Goal: Information Seeking & Learning: Understand process/instructions

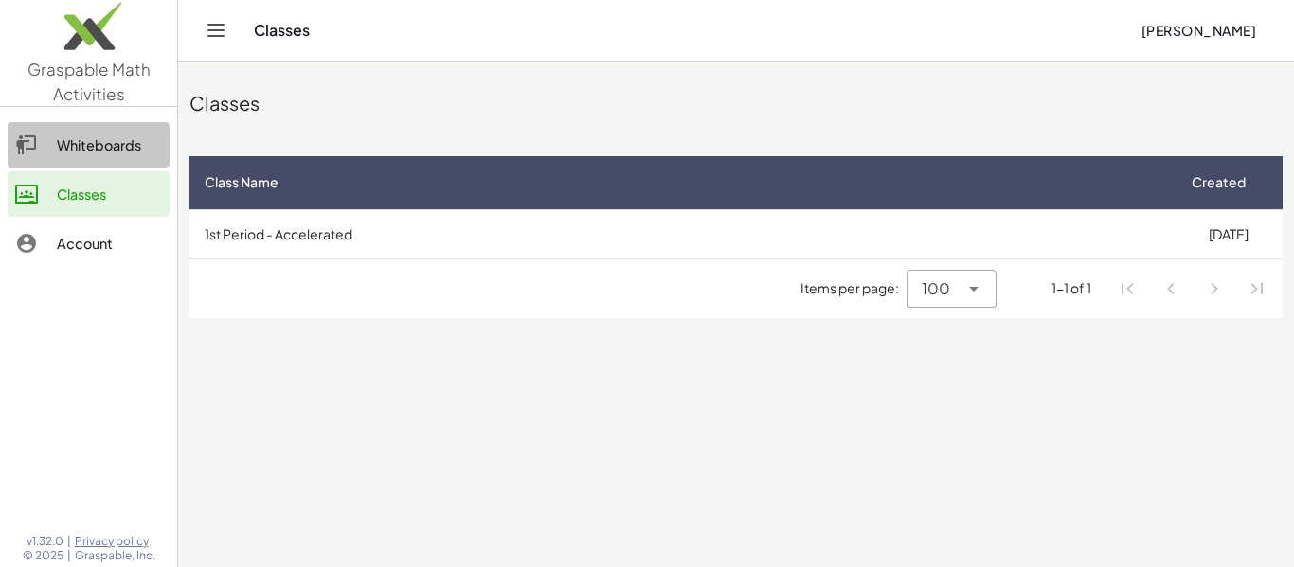
click at [142, 152] on div "Whiteboards" at bounding box center [109, 145] width 105 height 23
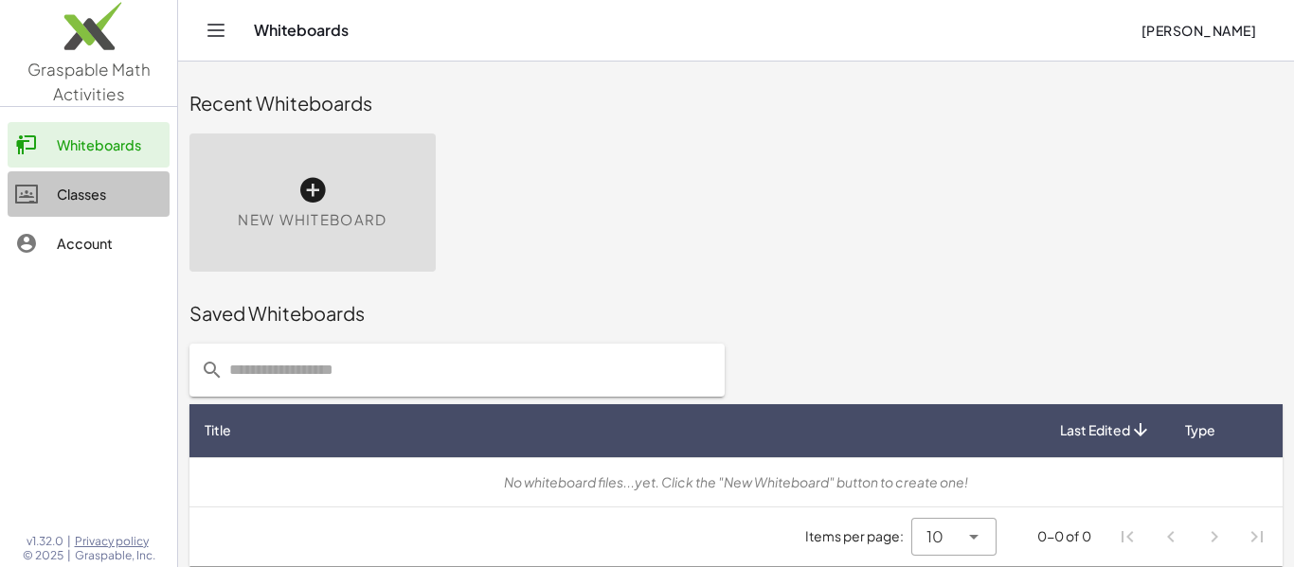
click at [53, 216] on link "Classes" at bounding box center [89, 193] width 162 height 45
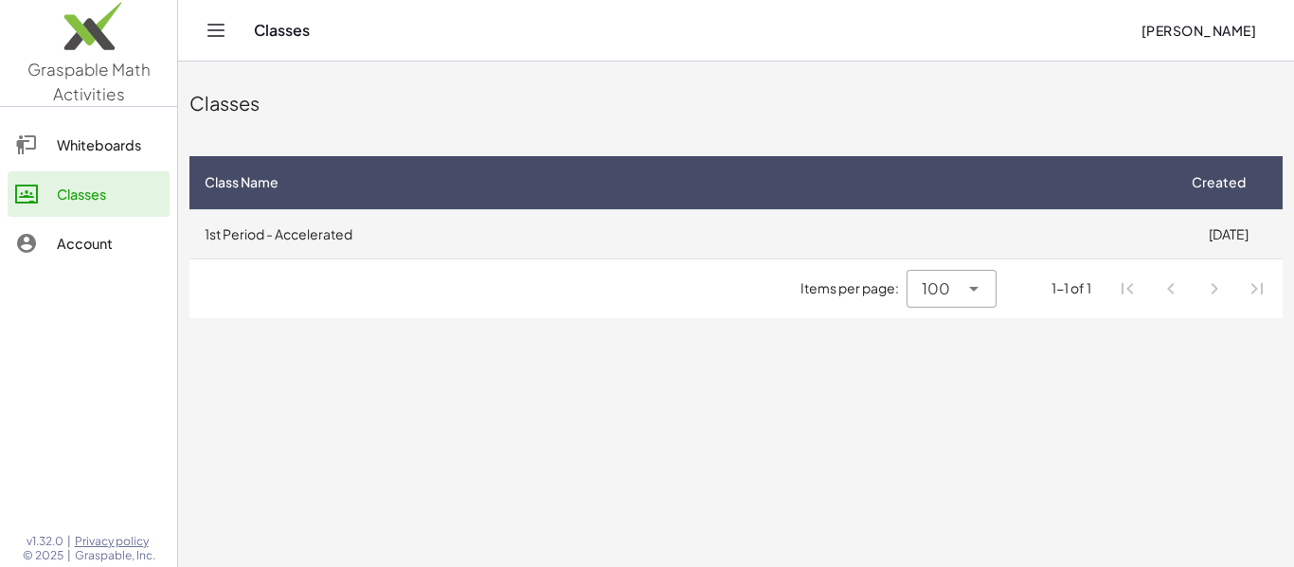
click at [261, 246] on td "1st Period - Accelerated" at bounding box center [681, 233] width 984 height 49
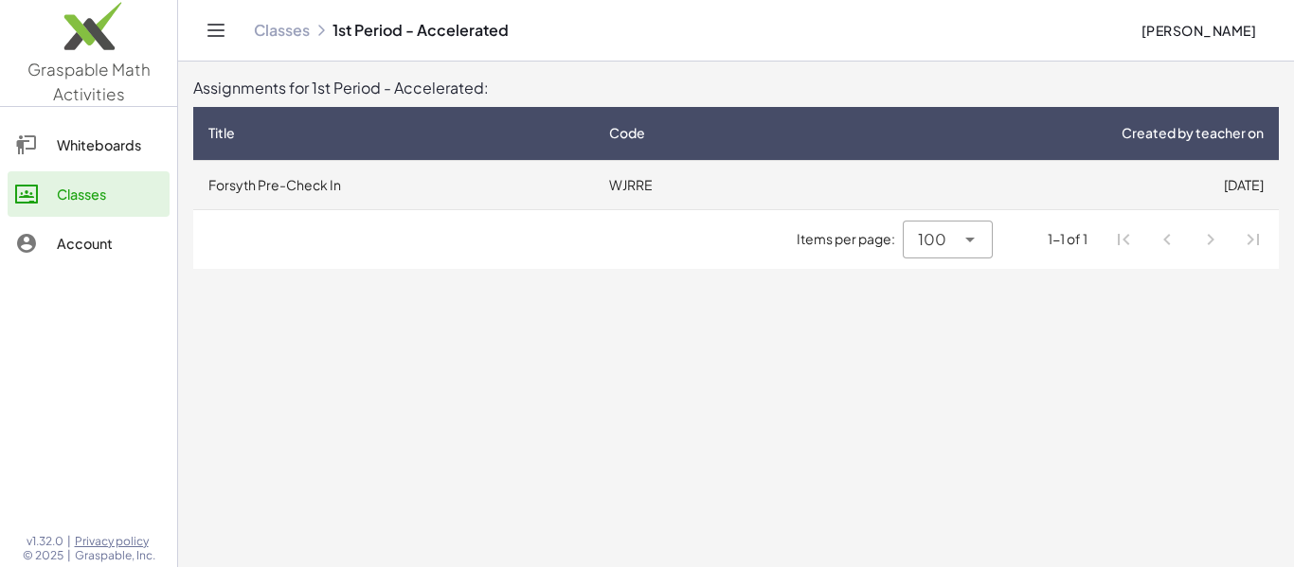
click at [432, 188] on td "Forsyth Pre-Check In" at bounding box center [393, 184] width 401 height 49
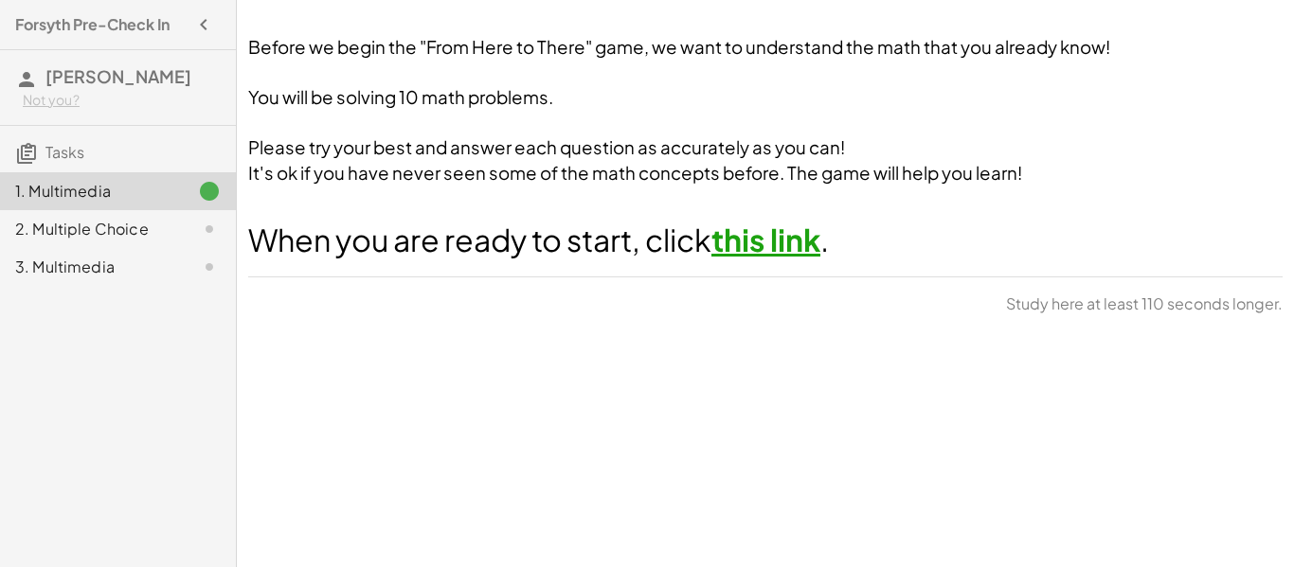
click at [788, 234] on link "this link" at bounding box center [765, 240] width 109 height 38
click at [526, 245] on span "When you are ready to start, click" at bounding box center [479, 240] width 463 height 38
click at [726, 357] on div "Before we begin the "From Here to There" game, we want to understand the math t…" at bounding box center [765, 283] width 1057 height 567
click at [1235, 321] on button "Continue" at bounding box center [1231, 310] width 102 height 34
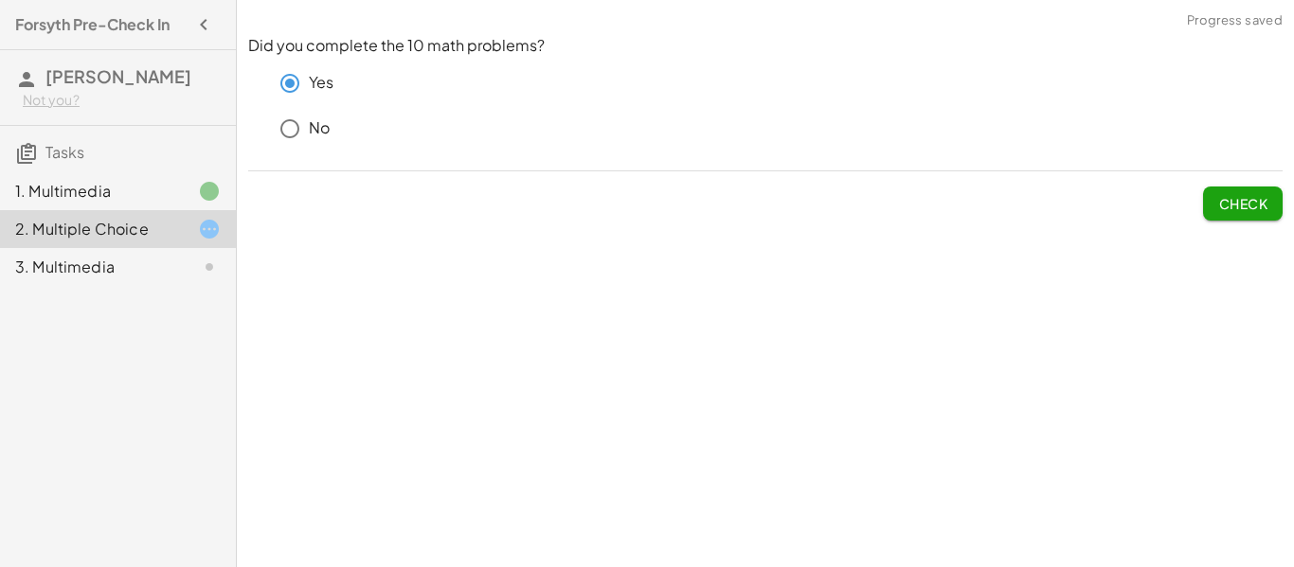
click at [1229, 207] on span "Check" at bounding box center [1242, 203] width 49 height 17
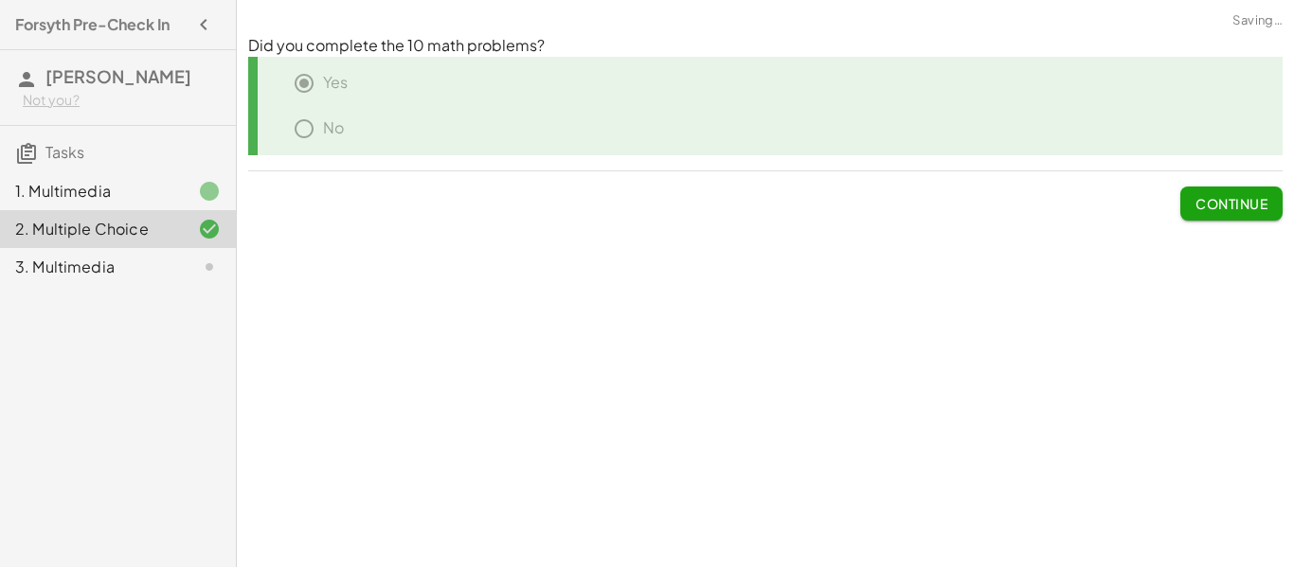
click at [1205, 209] on span "Continue" at bounding box center [1231, 203] width 72 height 17
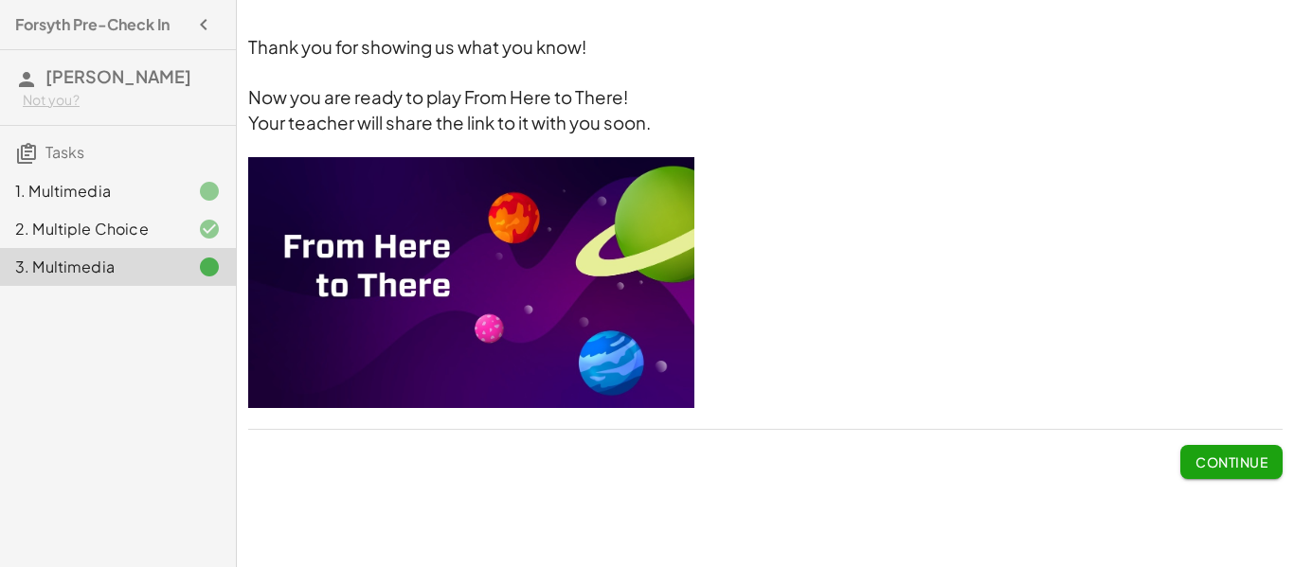
click at [1232, 460] on span "Continue" at bounding box center [1231, 462] width 72 height 17
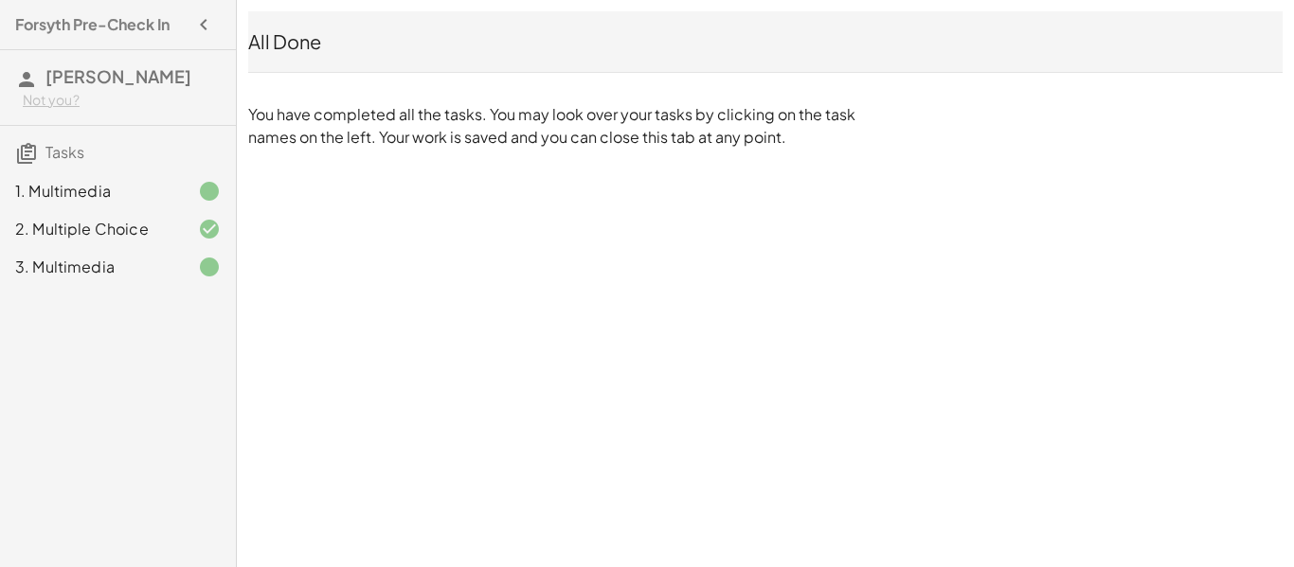
click at [219, 226] on icon at bounding box center [209, 229] width 23 height 23
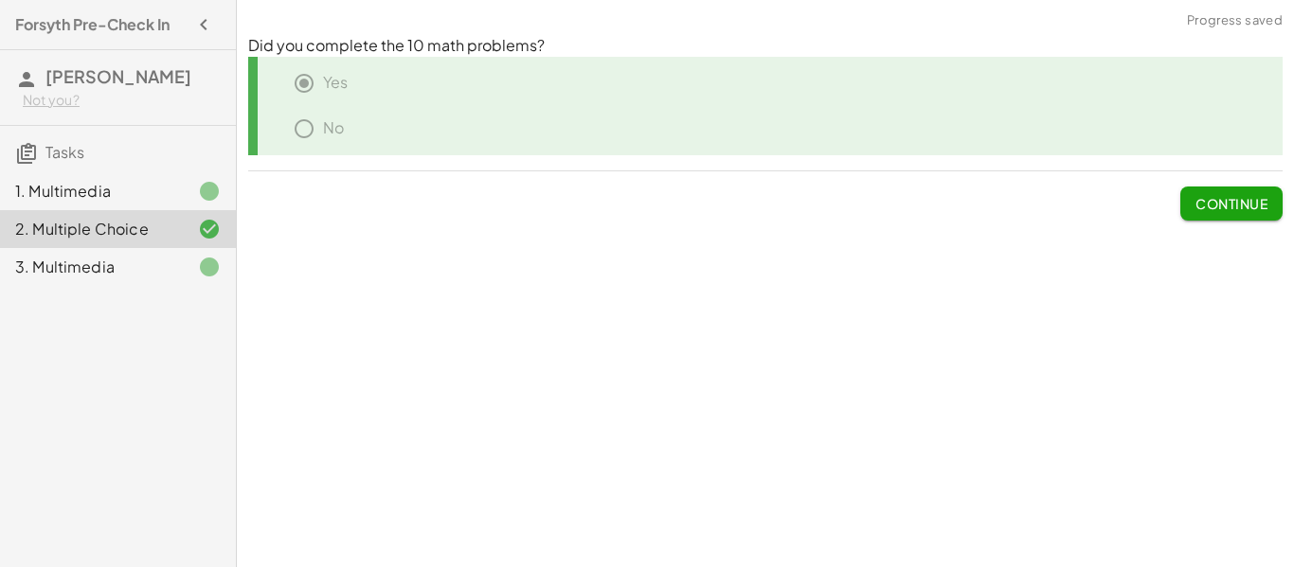
click at [209, 268] on icon at bounding box center [209, 267] width 23 height 23
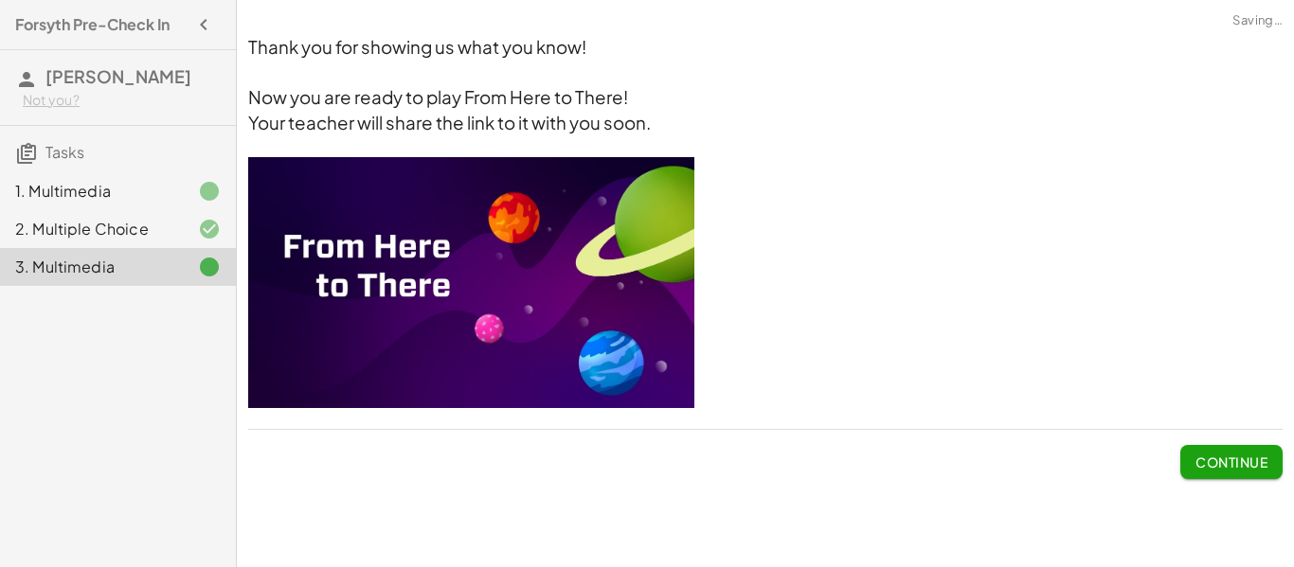
click at [498, 224] on img at bounding box center [471, 282] width 446 height 251
click at [384, 270] on img at bounding box center [471, 282] width 446 height 251
click at [586, 361] on img at bounding box center [471, 282] width 446 height 251
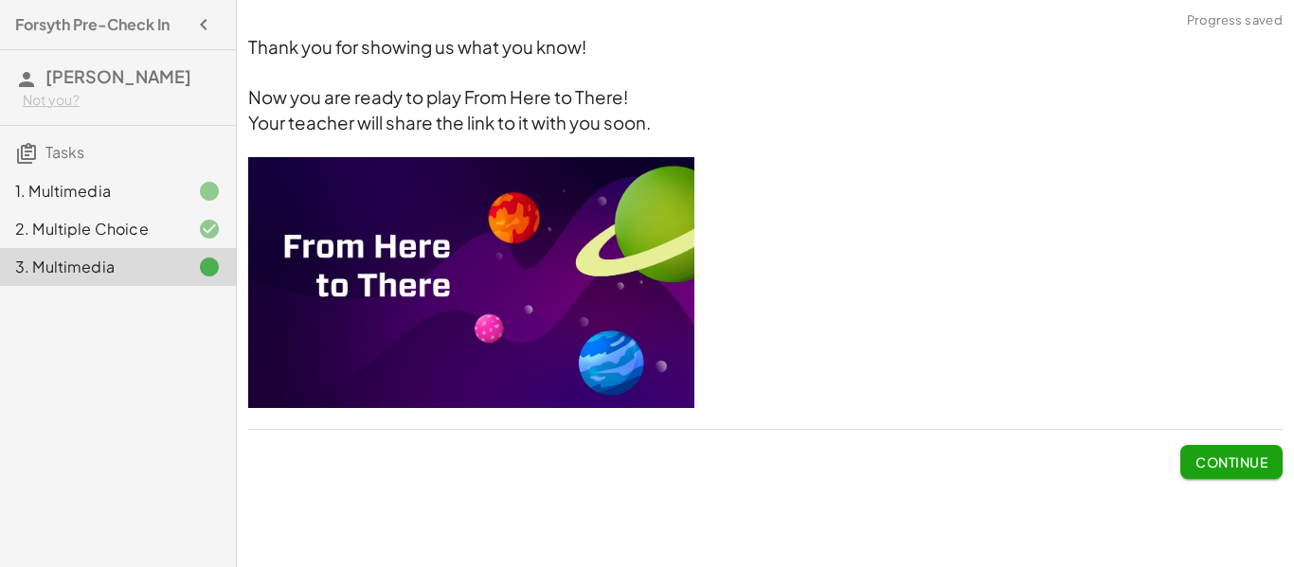
click at [586, 361] on img at bounding box center [471, 282] width 446 height 251
click at [1080, 511] on div "Before we begin the "From Here to There" game, we want to understand the math t…" at bounding box center [765, 283] width 1057 height 567
click at [124, 180] on div "1. Multimedia" at bounding box center [91, 191] width 152 height 23
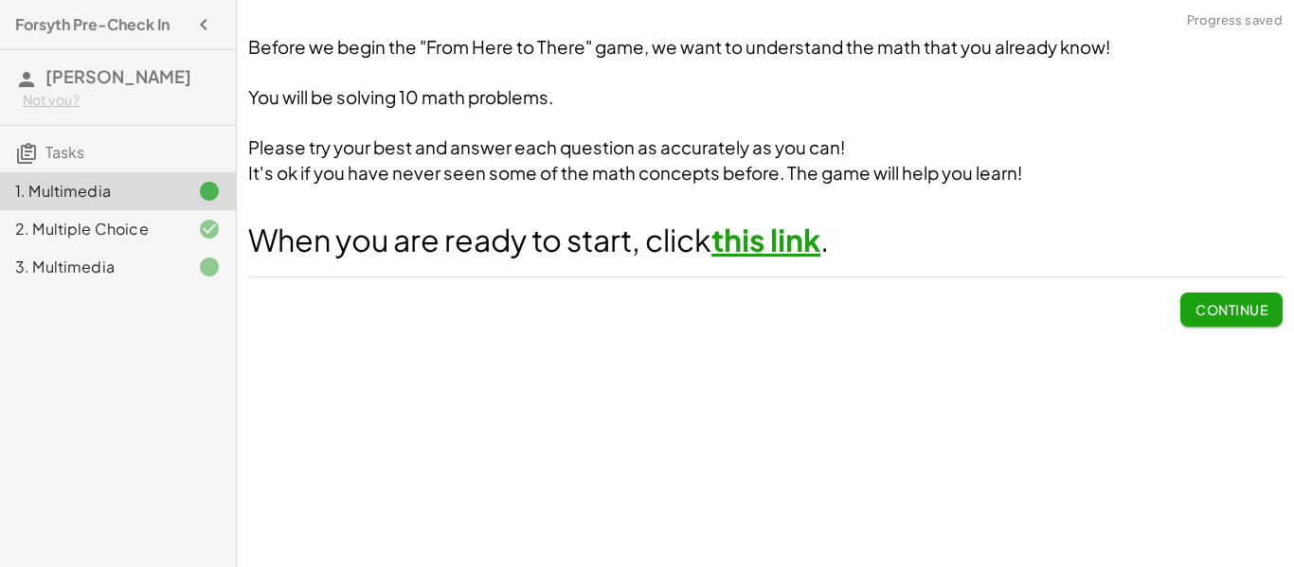
click at [790, 237] on link "this link" at bounding box center [765, 240] width 109 height 38
click at [1204, 328] on div "Before we begin the "From Here to There" game, we want to understand the math t…" at bounding box center [765, 181] width 1057 height 314
click at [1216, 316] on span "Continue" at bounding box center [1231, 309] width 72 height 17
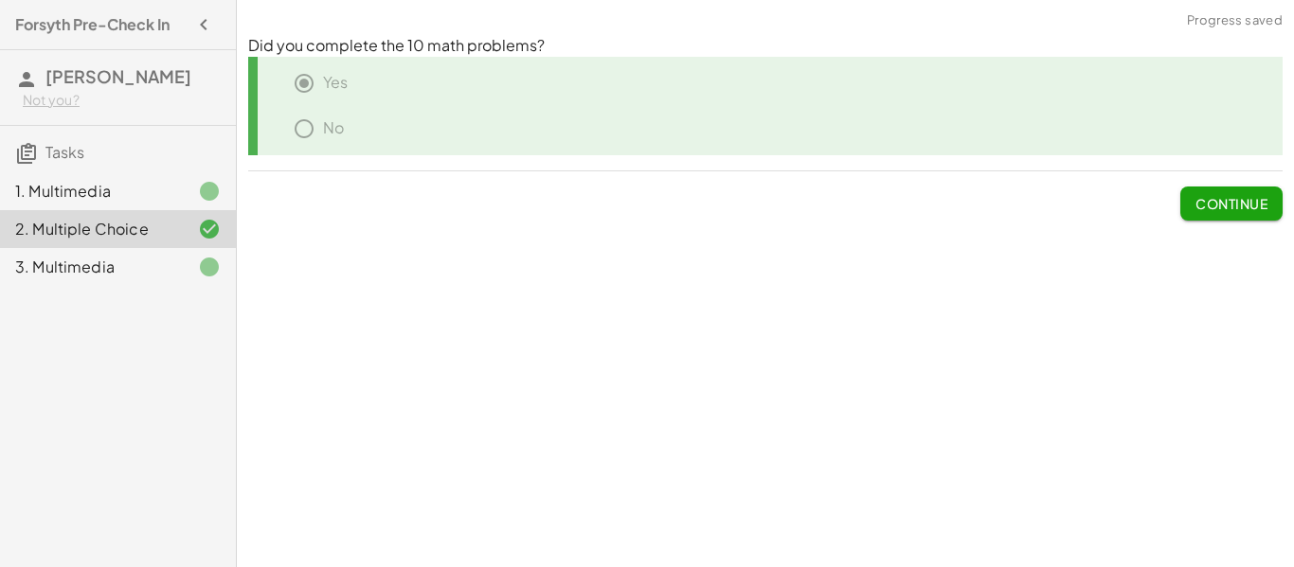
click at [1237, 209] on span "Continue" at bounding box center [1231, 203] width 72 height 17
